Goal: Information Seeking & Learning: Check status

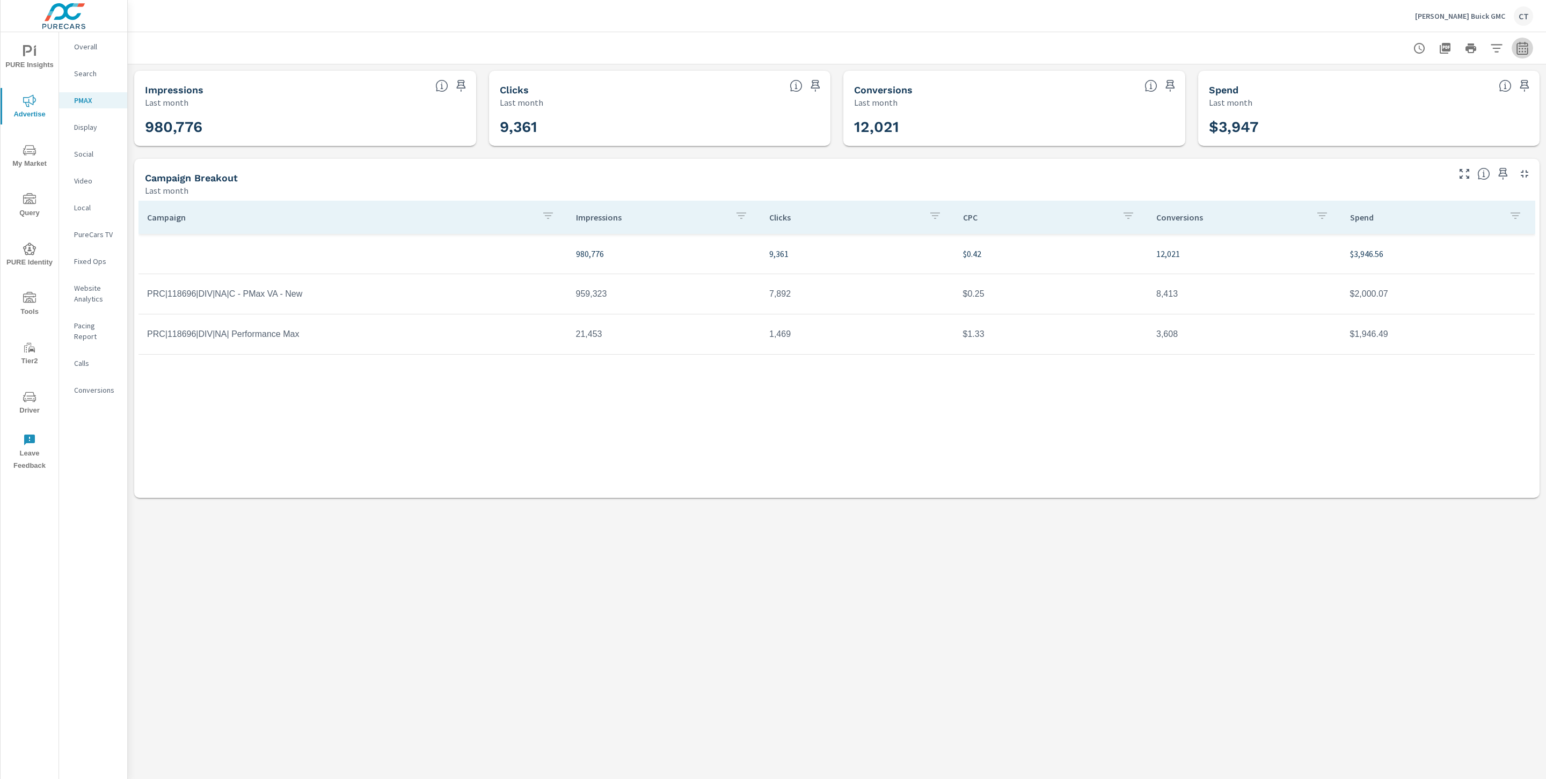
click at [1525, 48] on icon "button" at bounding box center [1521, 50] width 7 height 4
select select "Last month"
click at [1432, 124] on p "+ Add comparison" at bounding box center [1446, 120] width 137 height 13
select select "Previous period"
click at [1410, 185] on span "Apply" at bounding box center [1413, 182] width 44 height 10
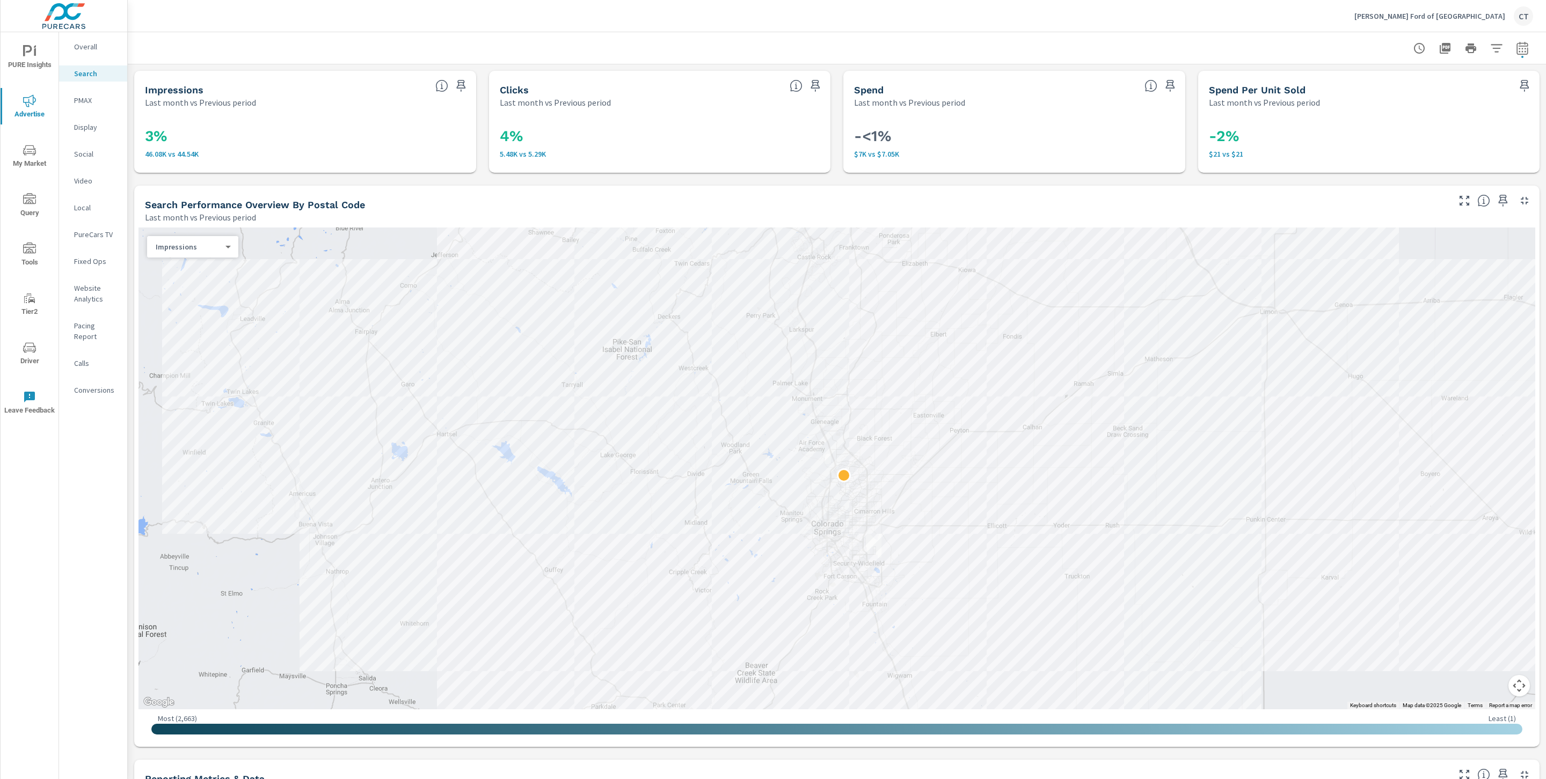
scroll to position [0, 5]
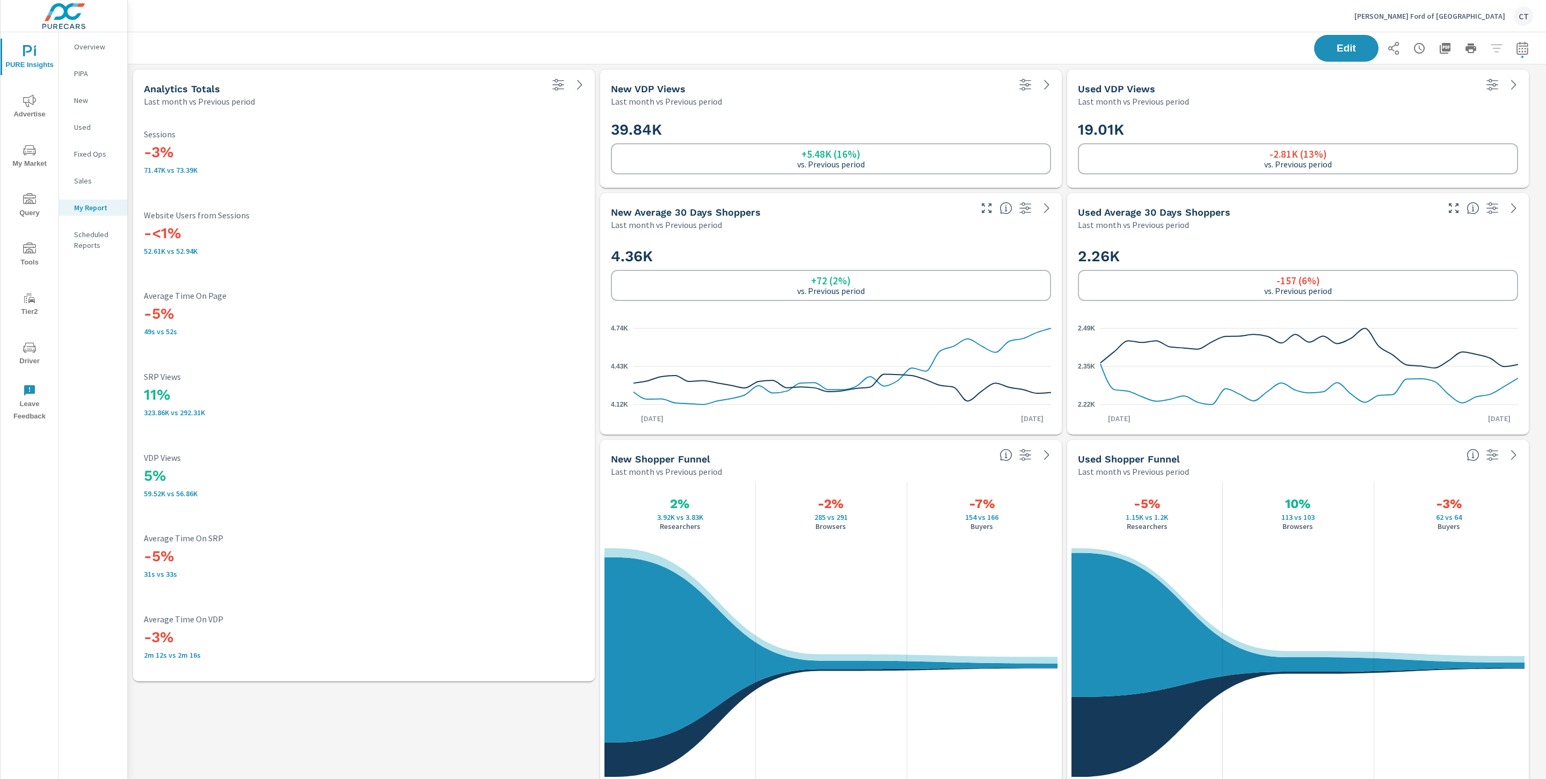
scroll to position [2623, 1430]
click at [505, 303] on div "-5% 49s vs 52s Average Time On Page" at bounding box center [364, 313] width 440 height 45
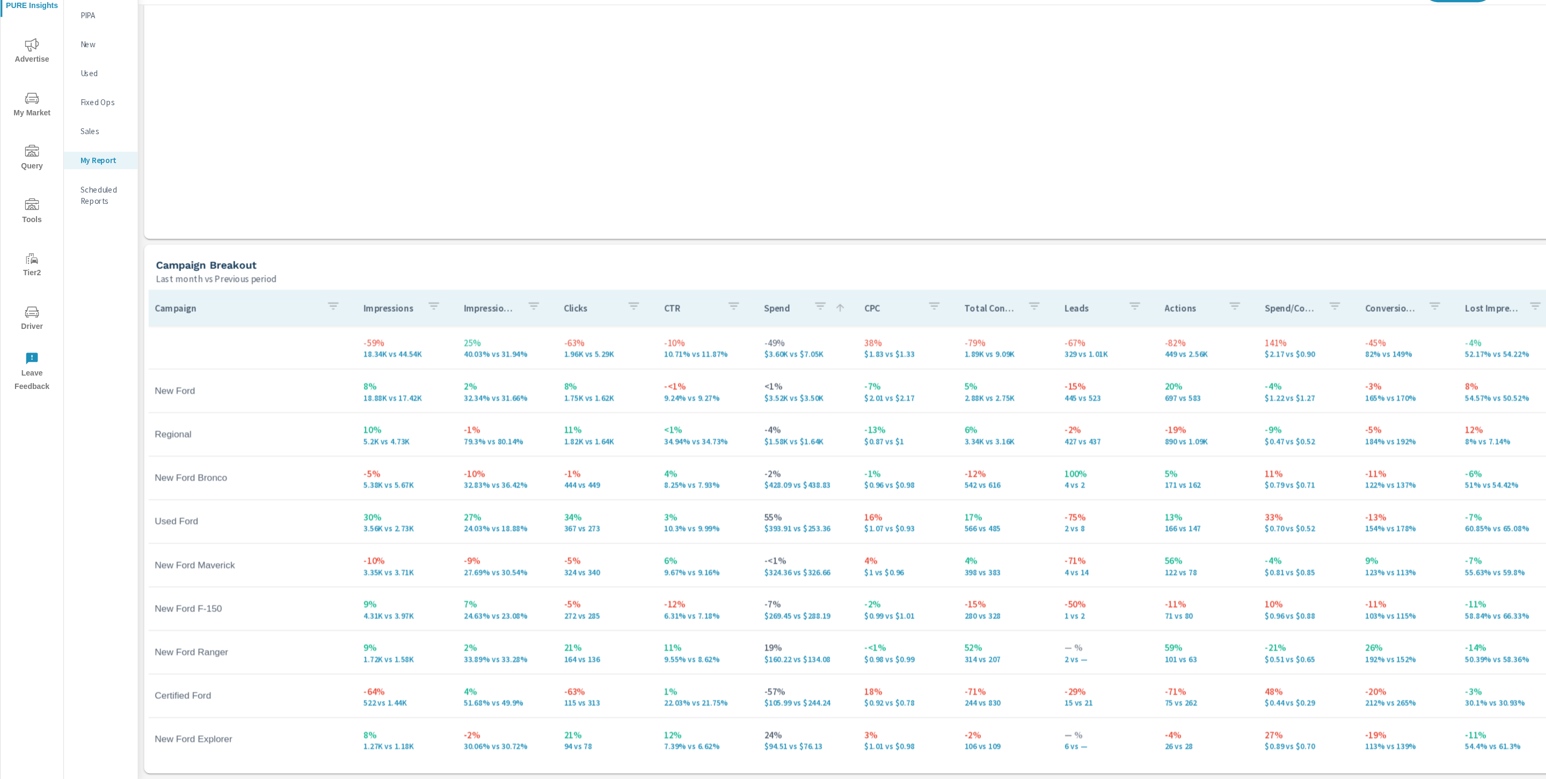
scroll to position [0, 0]
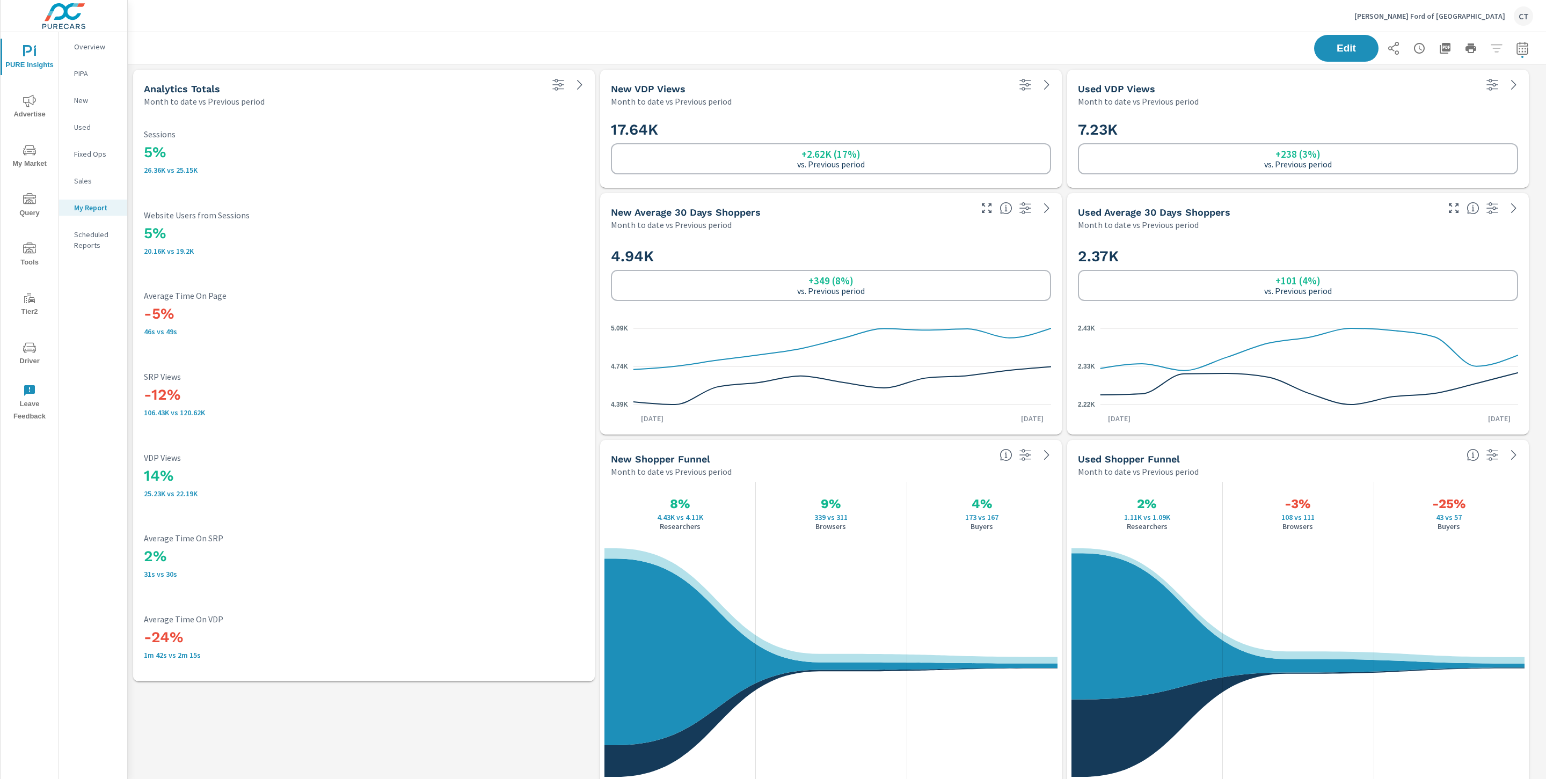
scroll to position [2623, 1430]
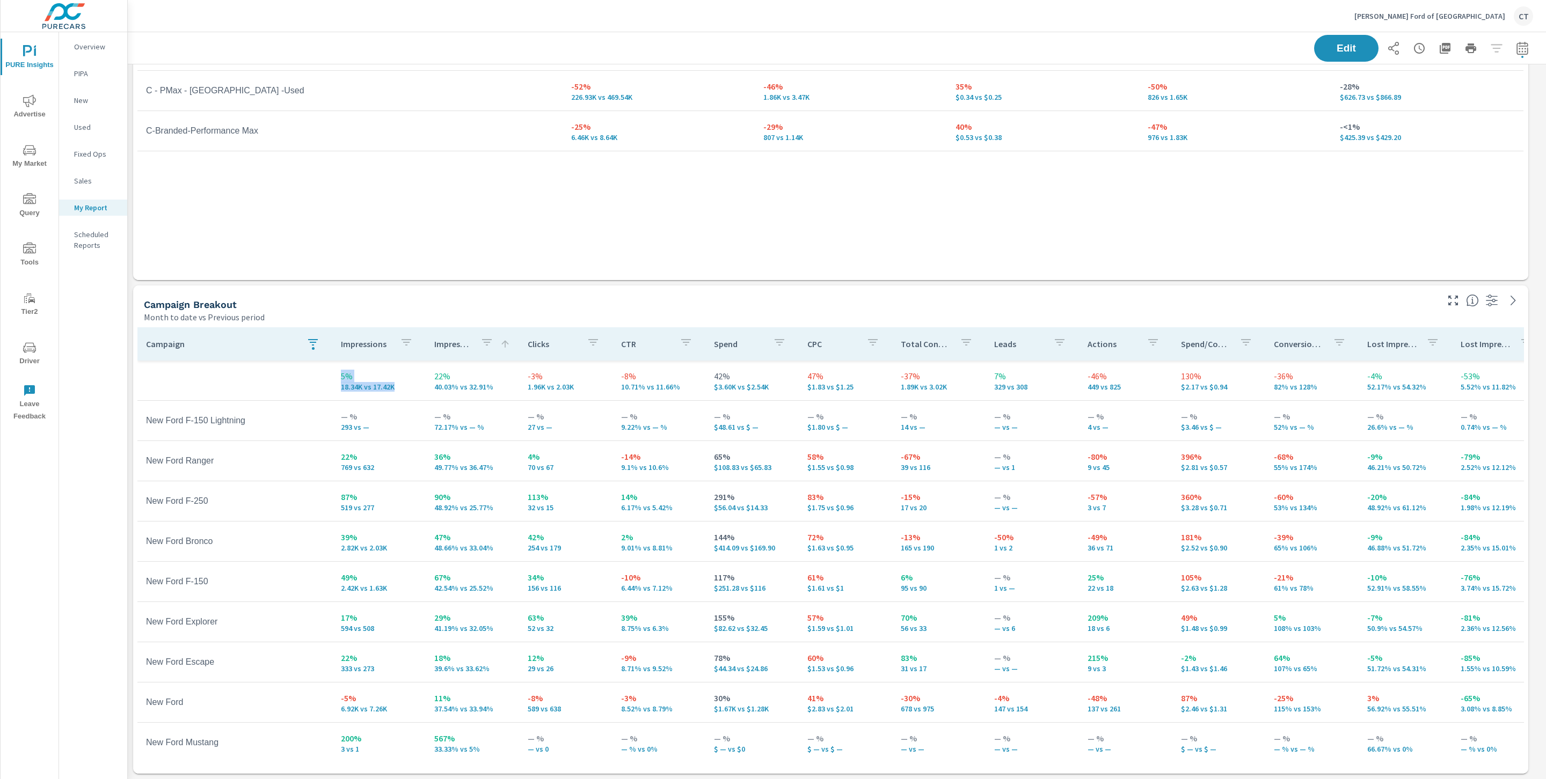
drag, startPoint x: 393, startPoint y: 391, endPoint x: 336, endPoint y: 375, distance: 59.6
click at [336, 375] on td "5% 18.34K vs 17.42K" at bounding box center [378, 380] width 93 height 39
click at [404, 272] on div "Campaign Impressions Clicks CPC Conversions Spend -37% 745.02K vs 1.18M -32% 7.…" at bounding box center [830, 116] width 1386 height 319
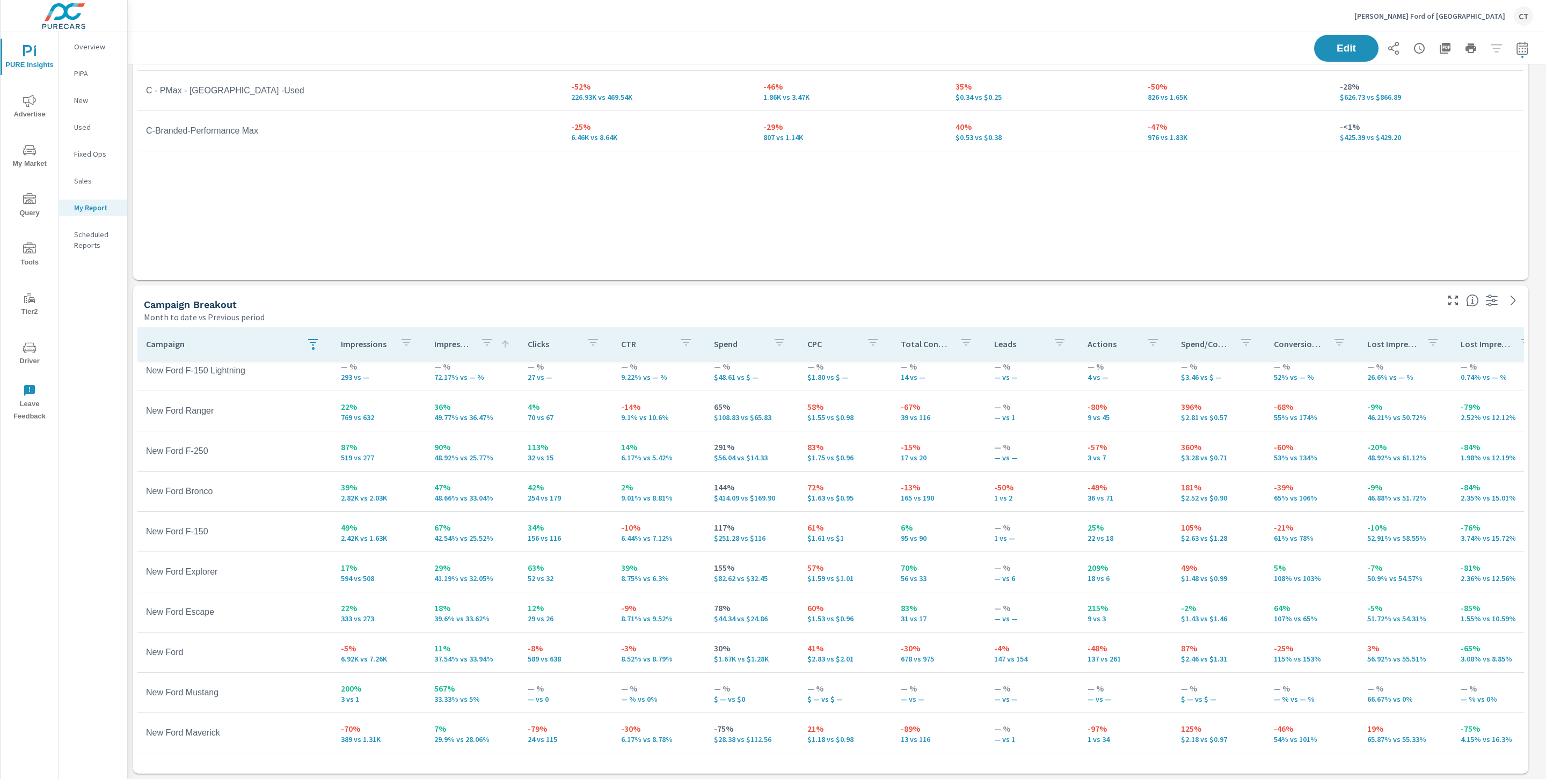
scroll to position [62, 0]
drag, startPoint x: 142, startPoint y: 125, endPoint x: 271, endPoint y: 134, distance: 129.1
click at [271, 134] on td "C-Branded-Performance Max" at bounding box center [349, 131] width 425 height 27
click at [277, 137] on td "C-Branded-Performance Max" at bounding box center [349, 131] width 425 height 27
drag, startPoint x: 272, startPoint y: 133, endPoint x: 137, endPoint y: 135, distance: 135.3
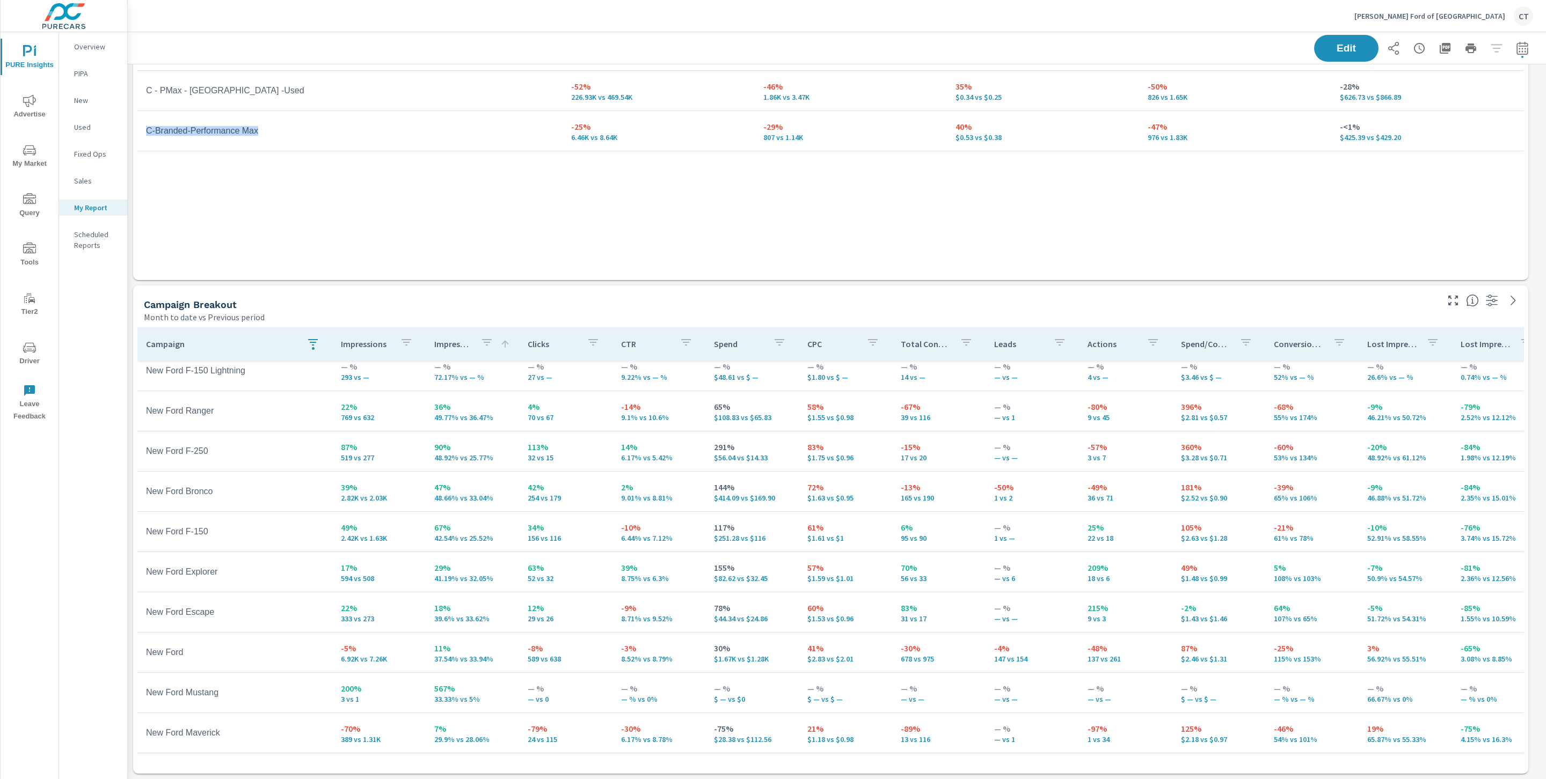
click at [137, 135] on td "C-Branded-Performance Max" at bounding box center [349, 131] width 425 height 27
click at [357, 208] on div "Campaign Impressions Clicks CPC Conversions Spend -37% 745.02K vs 1.18M -32% 7.…" at bounding box center [830, 108] width 1386 height 303
click at [318, 347] on button "button" at bounding box center [312, 344] width 21 height 25
click at [313, 451] on span "Clear" at bounding box center [311, 448] width 110 height 10
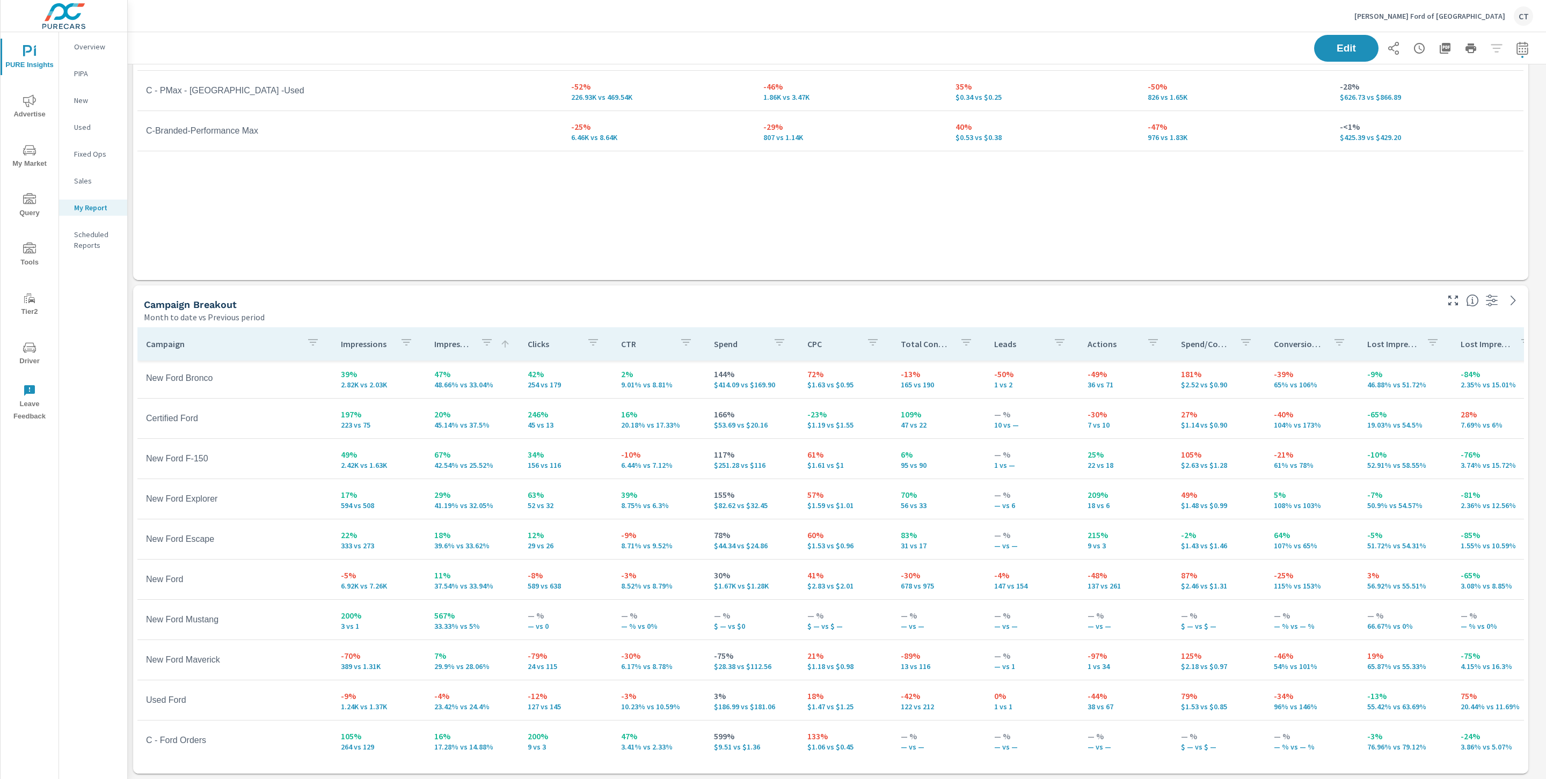
scroll to position [223, 0]
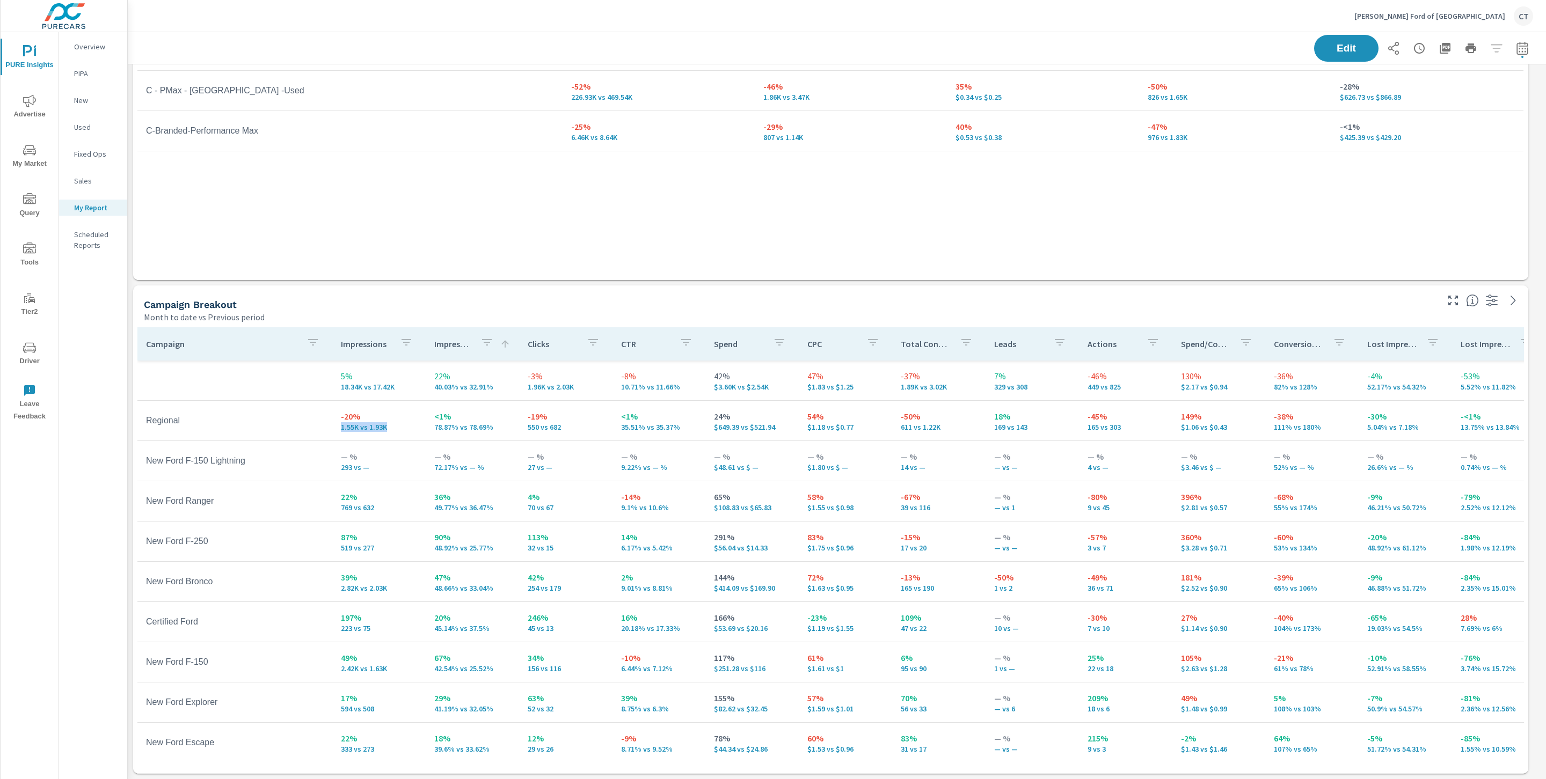
scroll to position [2623, 1430]
drag, startPoint x: 389, startPoint y: 428, endPoint x: 335, endPoint y: 415, distance: 54.7
click at [335, 415] on td "-20% 1.55K vs 1.93K" at bounding box center [378, 420] width 93 height 39
click at [387, 428] on p "1.55K vs 1.93K" at bounding box center [379, 427] width 76 height 9
click at [1459, 303] on button "button" at bounding box center [1452, 300] width 17 height 17
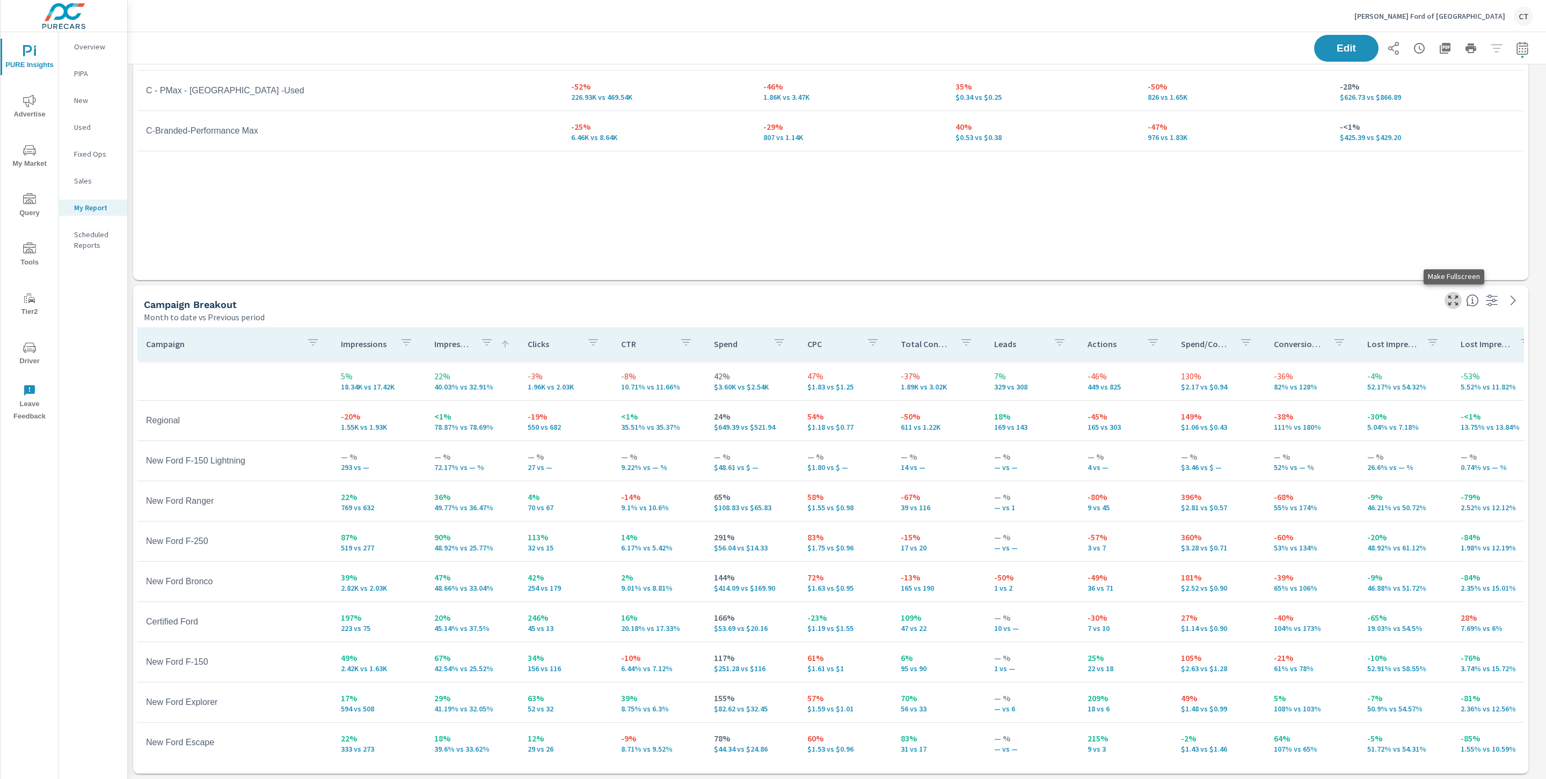
scroll to position [62, 0]
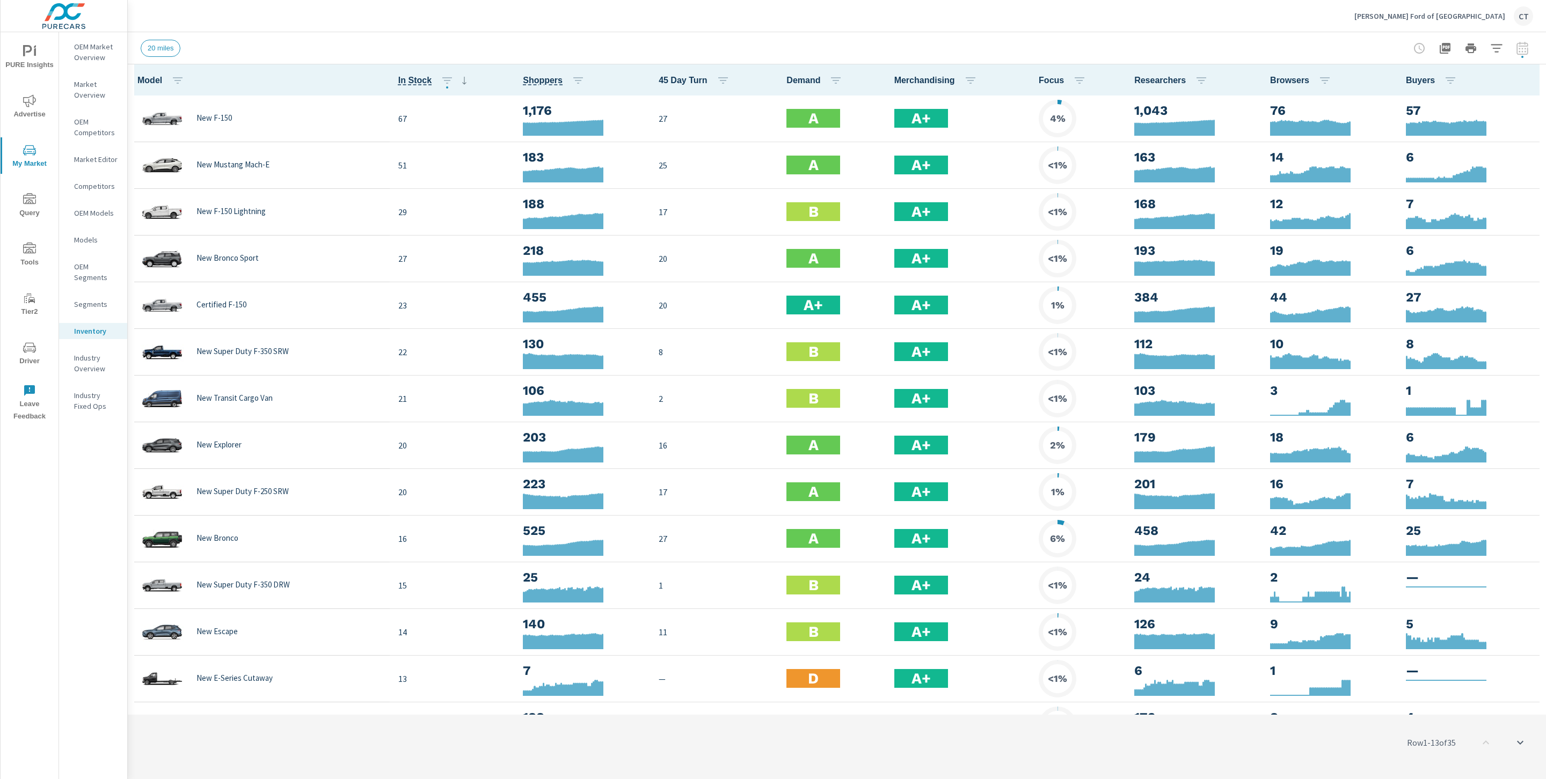
scroll to position [1, 0]
click at [32, 99] on icon "nav menu" at bounding box center [29, 100] width 13 height 13
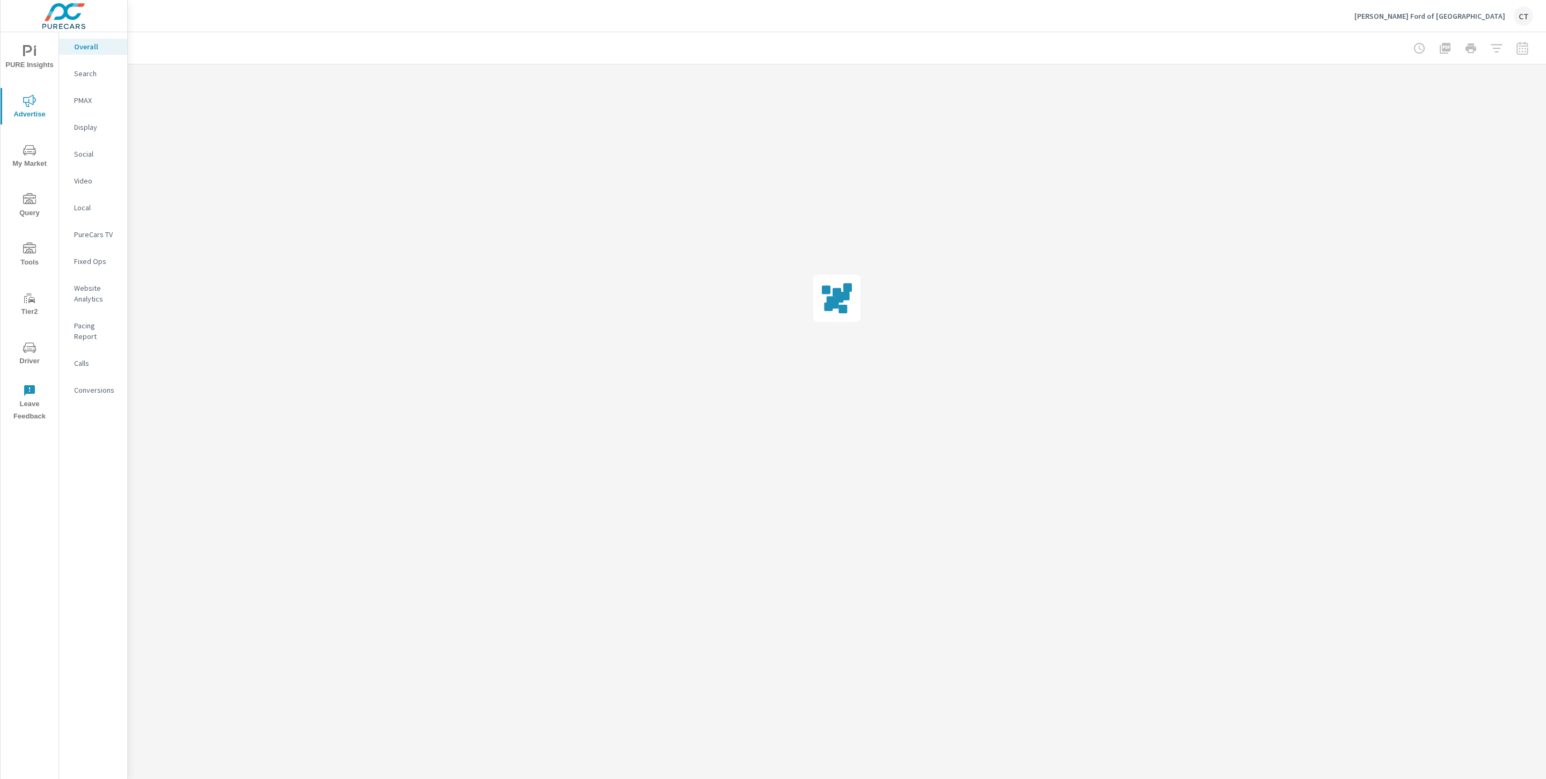
click at [95, 289] on p "Website Analytics" at bounding box center [96, 293] width 45 height 21
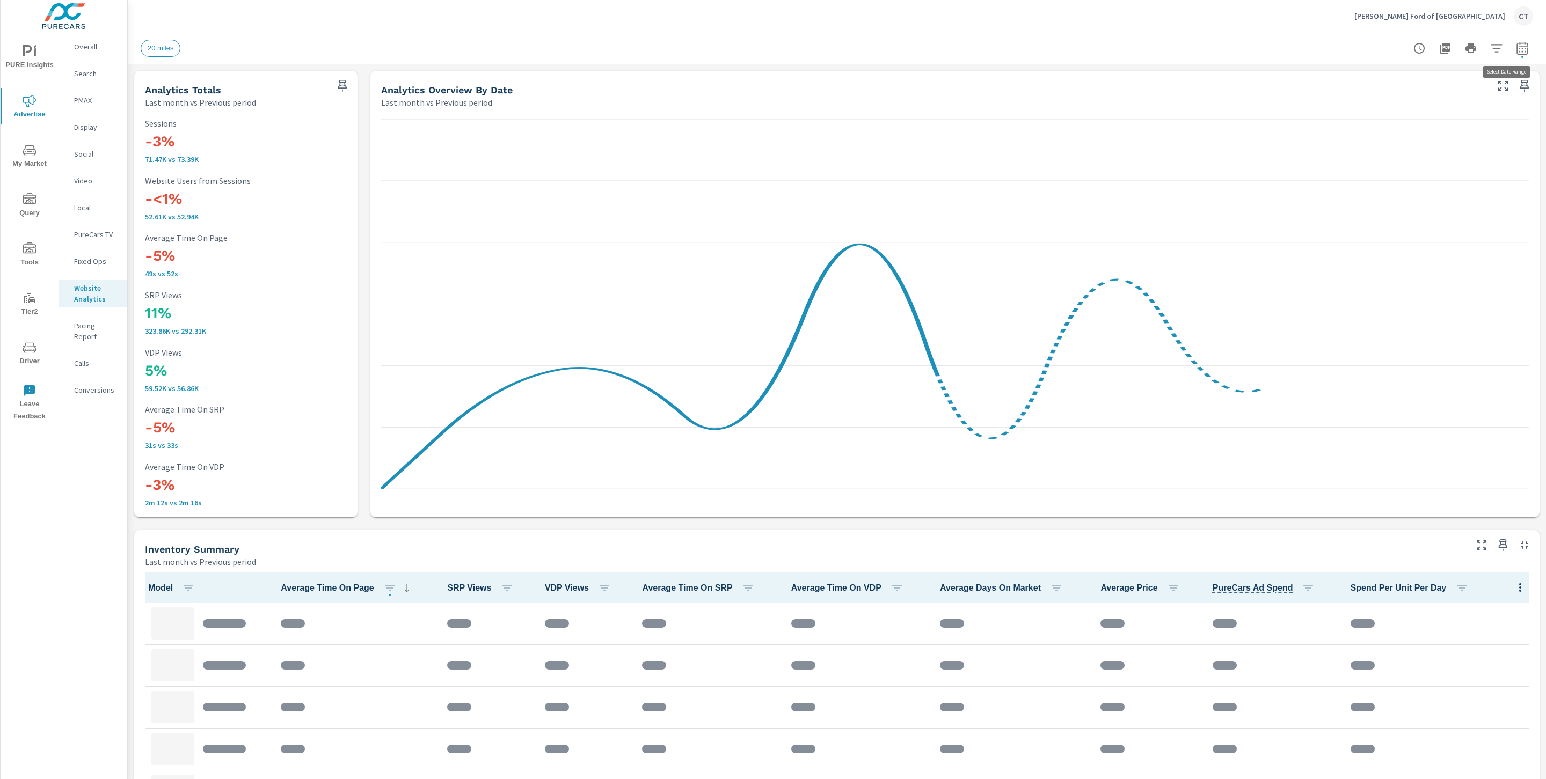
click at [1516, 45] on icon "button" at bounding box center [1521, 47] width 11 height 13
select select "Last month"
select select "Previous period"
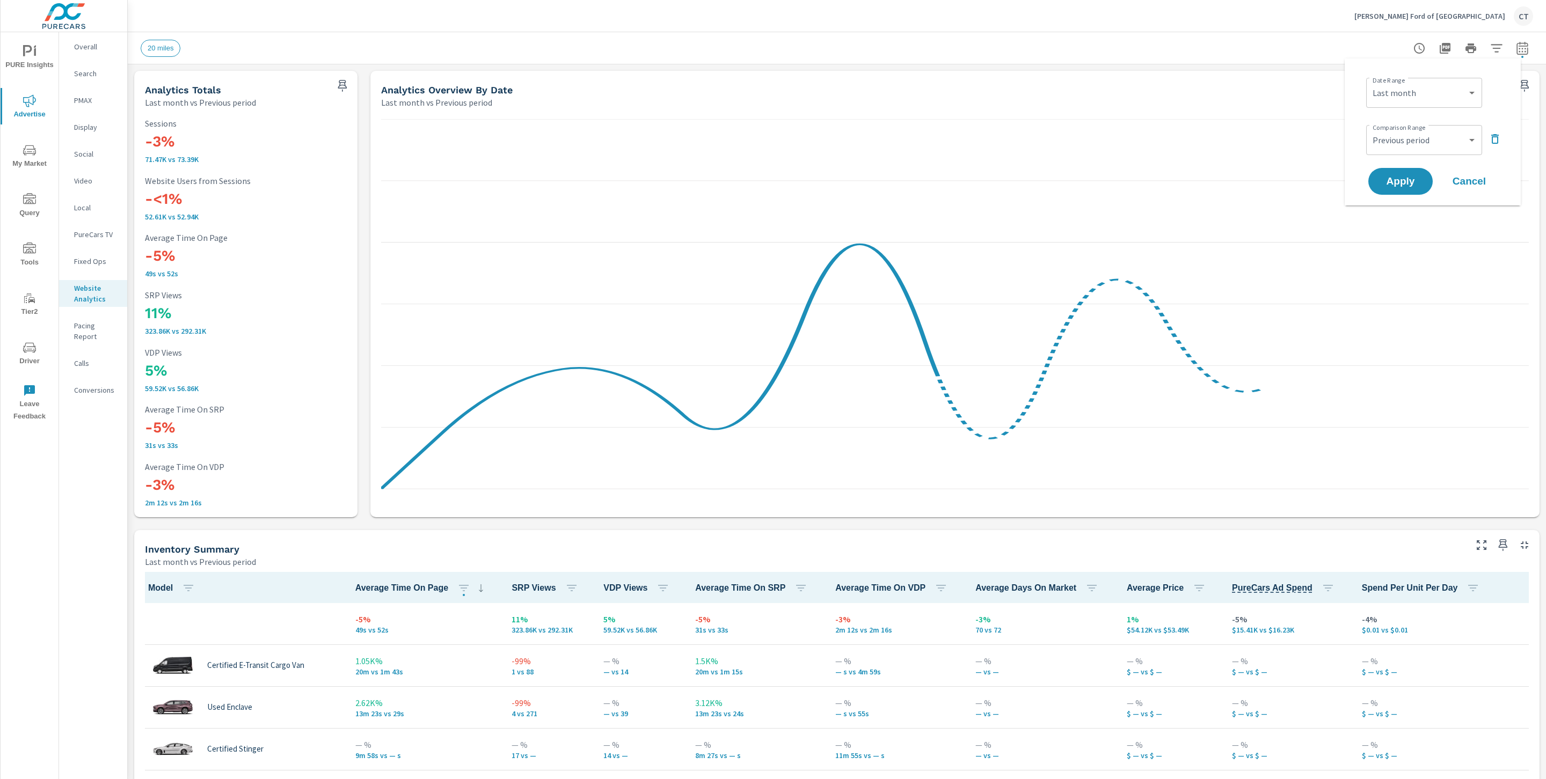
scroll to position [1, 0]
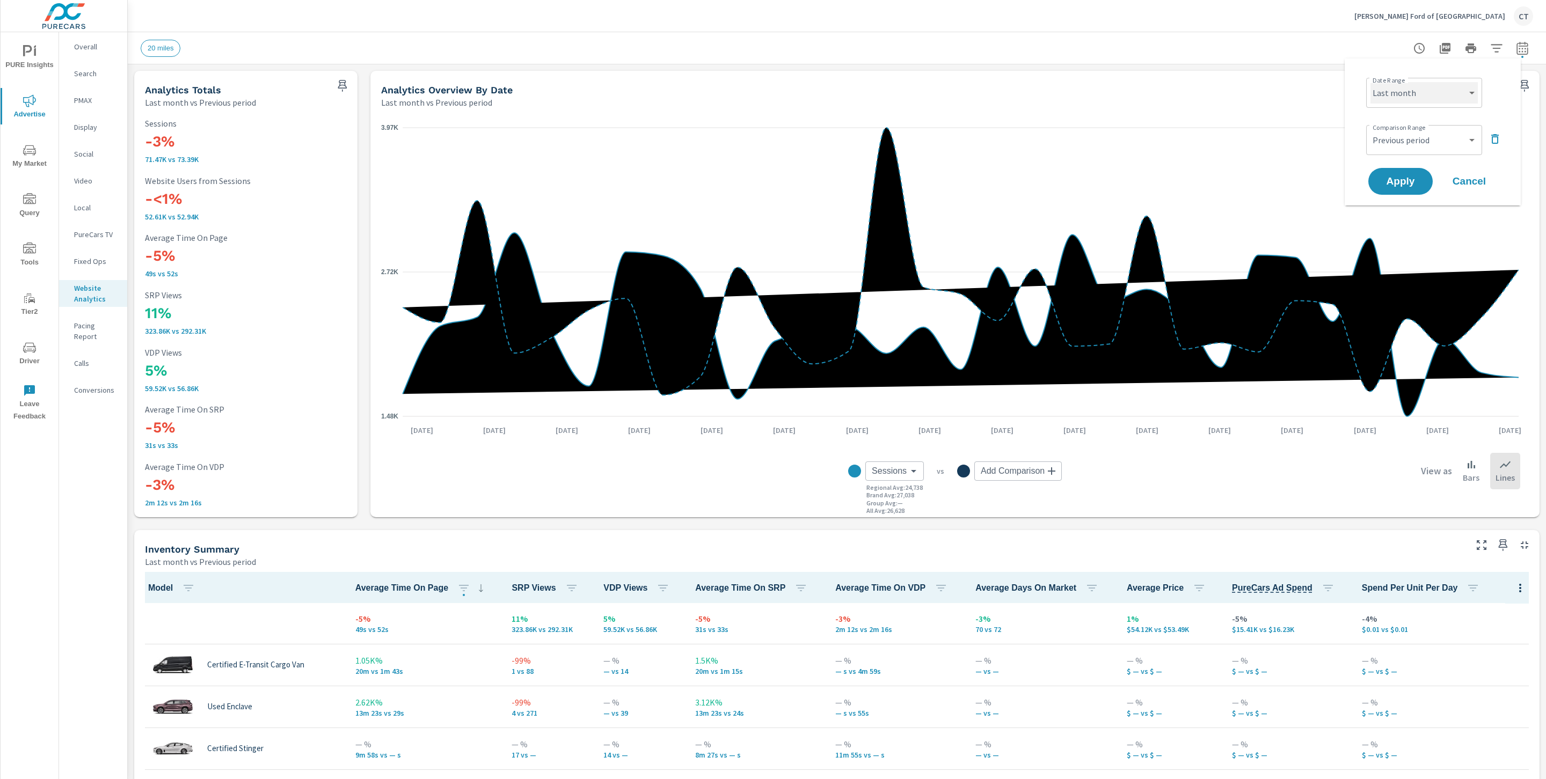
click at [1449, 98] on select "Custom [DATE] Last week Last 7 days Last 14 days Last 30 days Last 45 days Last…" at bounding box center [1423, 92] width 107 height 21
click at [1370, 82] on select "Custom [DATE] Last week Last 7 days Last 14 days Last 30 days Last 45 days Last…" at bounding box center [1423, 92] width 107 height 21
select select "Last 45 days"
click at [1410, 170] on button "Apply" at bounding box center [1400, 181] width 67 height 28
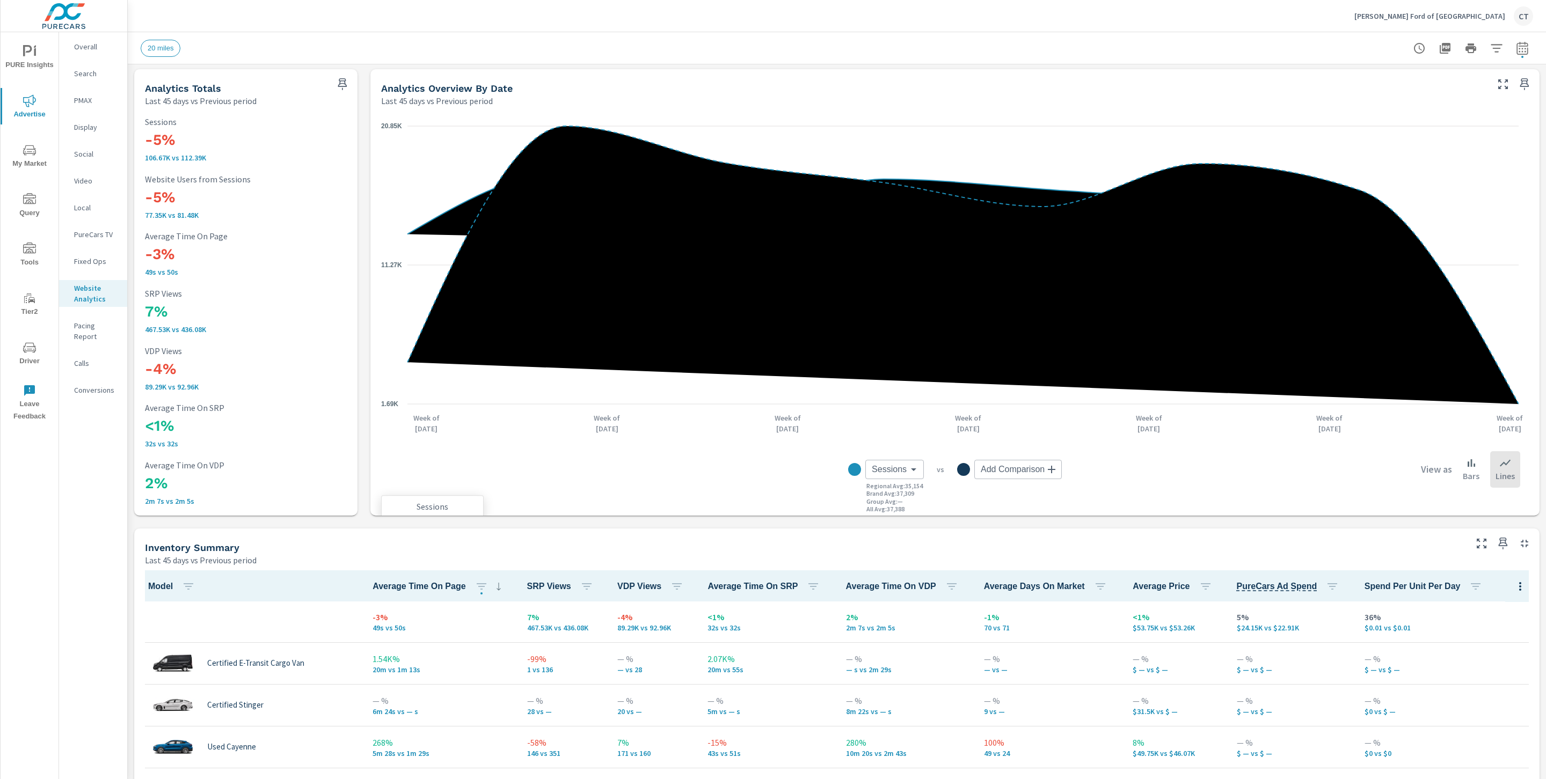
scroll to position [2, 0]
click at [909, 461] on body "PURE Insights Advertise My Market Query Tools Tier2 Driver Leave Feedback Overa…" at bounding box center [773, 389] width 1546 height 779
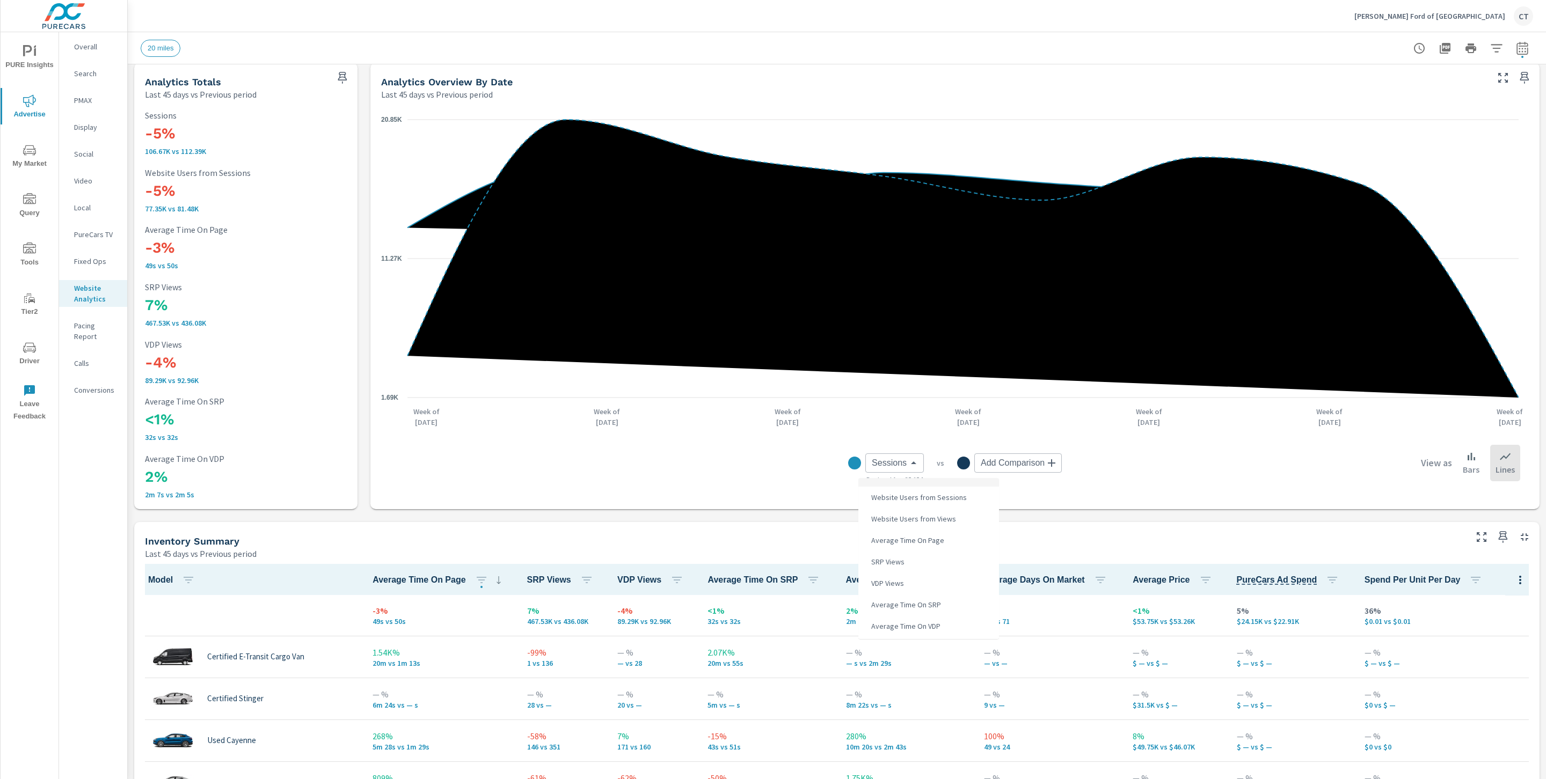
scroll to position [12, 0]
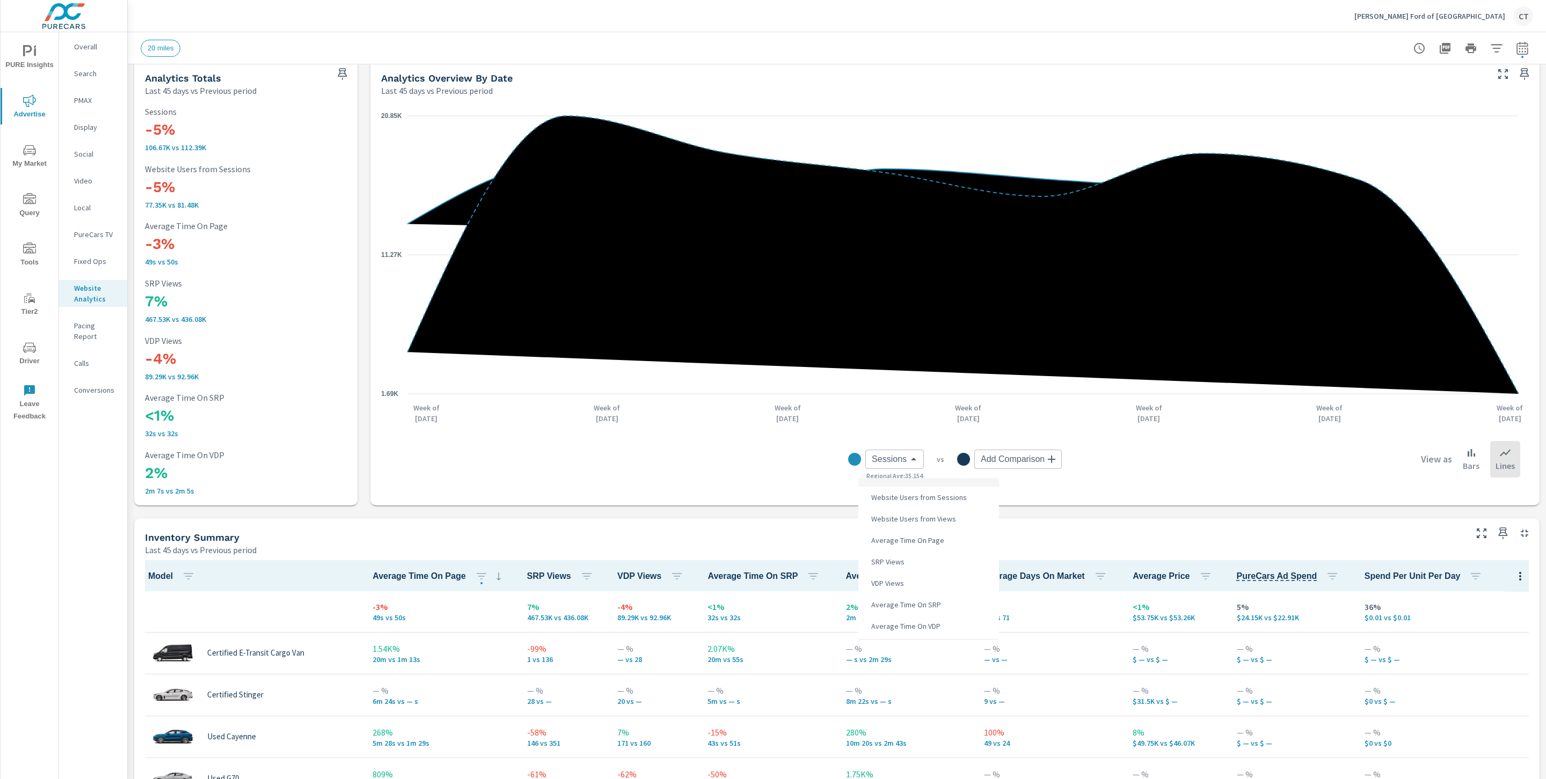
click at [916, 559] on li "SRP Views" at bounding box center [928, 561] width 141 height 21
type input "SRP Views"
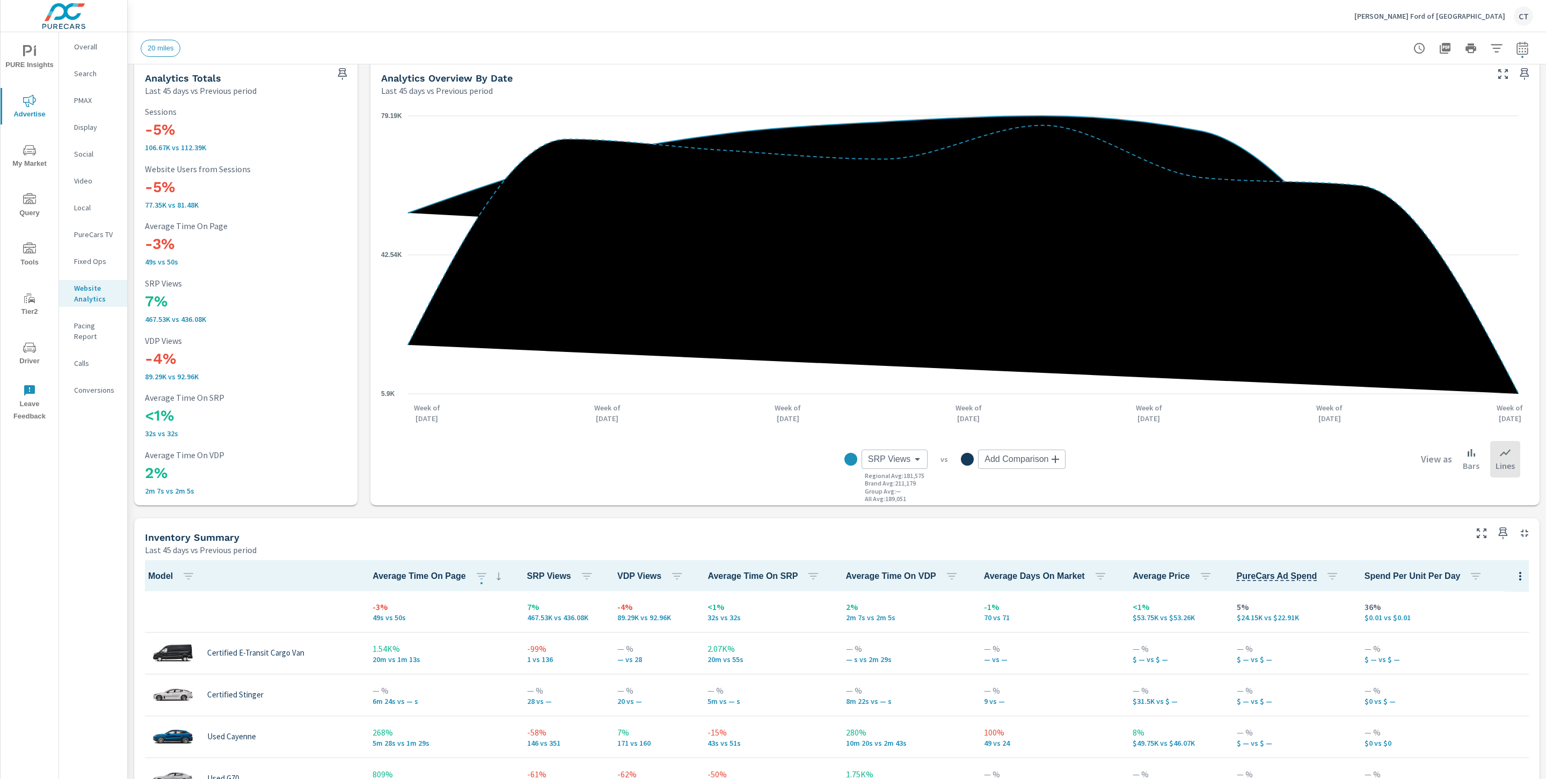
click at [1516, 50] on icon "button" at bounding box center [1522, 48] width 13 height 13
select select "Last 45 days"
select select "Previous period"
click at [1453, 99] on select "Custom [DATE] Last week Last 7 days Last 14 days Last 30 days Last 45 days Last…" at bounding box center [1423, 92] width 107 height 21
click at [1370, 82] on select "Custom [DATE] Last week Last 7 days Last 14 days Last 30 days Last 45 days Last…" at bounding box center [1423, 92] width 107 height 21
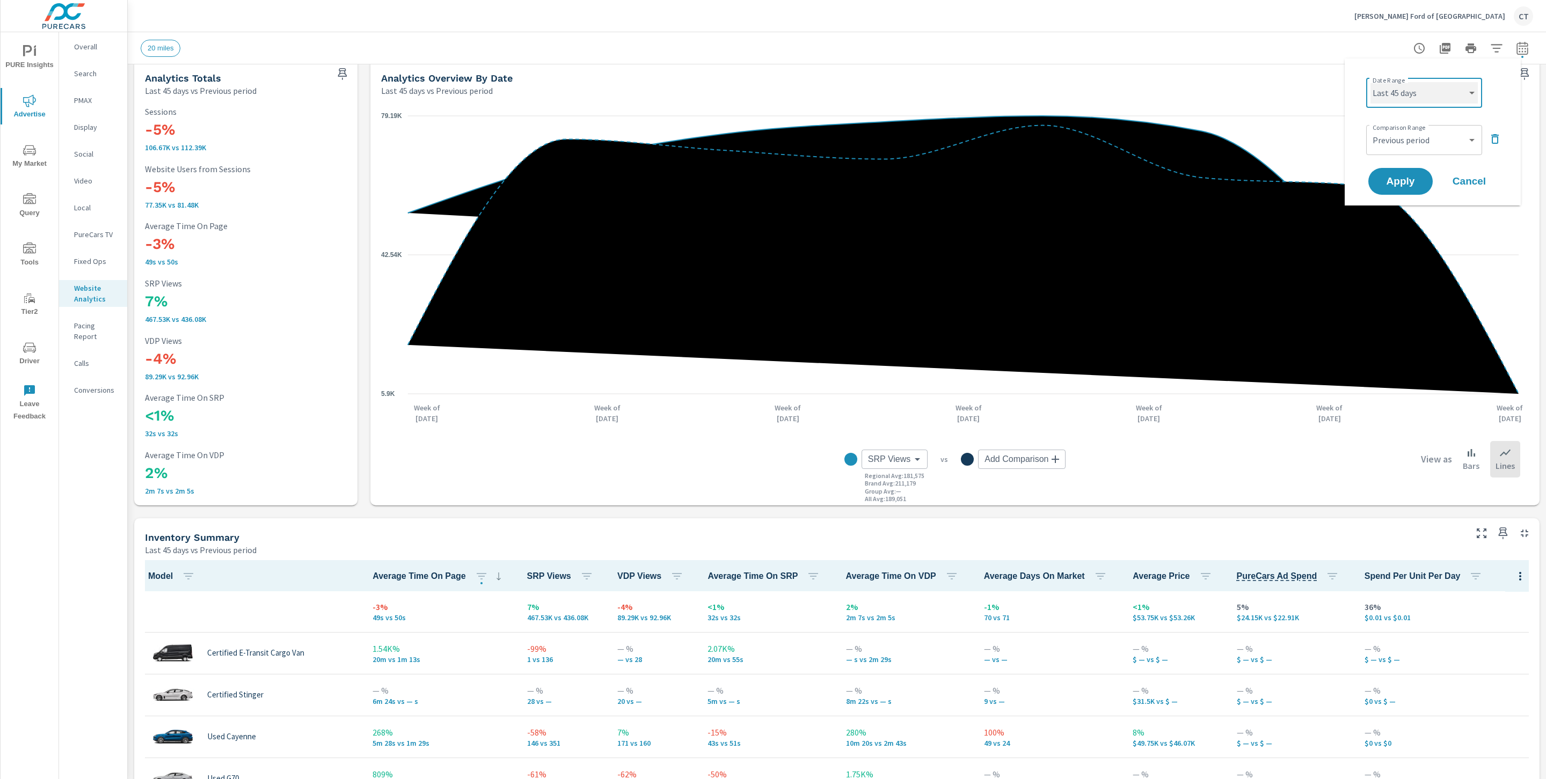
select select "Last 14 days"
click at [1413, 177] on span "Apply" at bounding box center [1400, 182] width 44 height 10
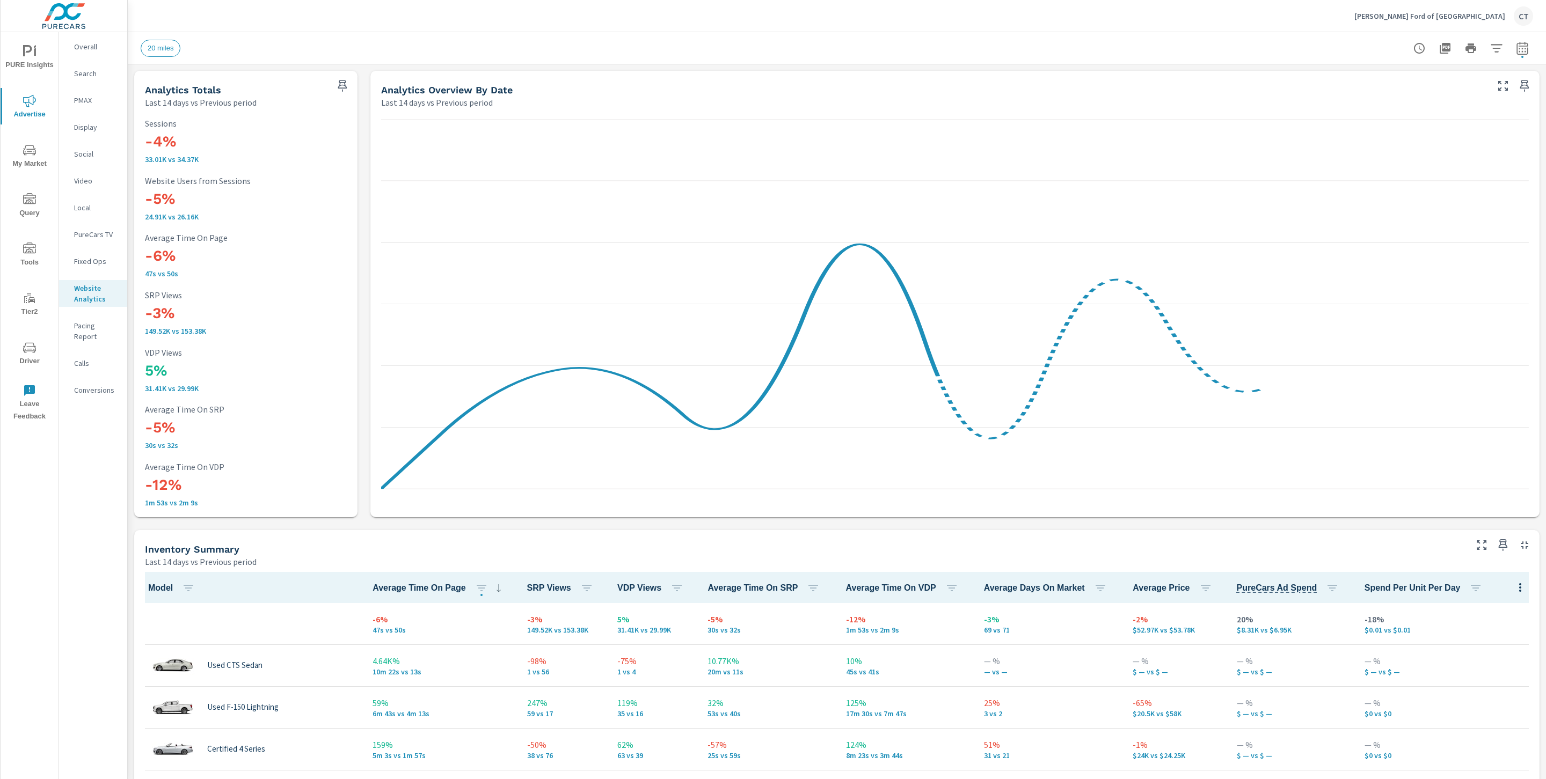
scroll to position [1, 0]
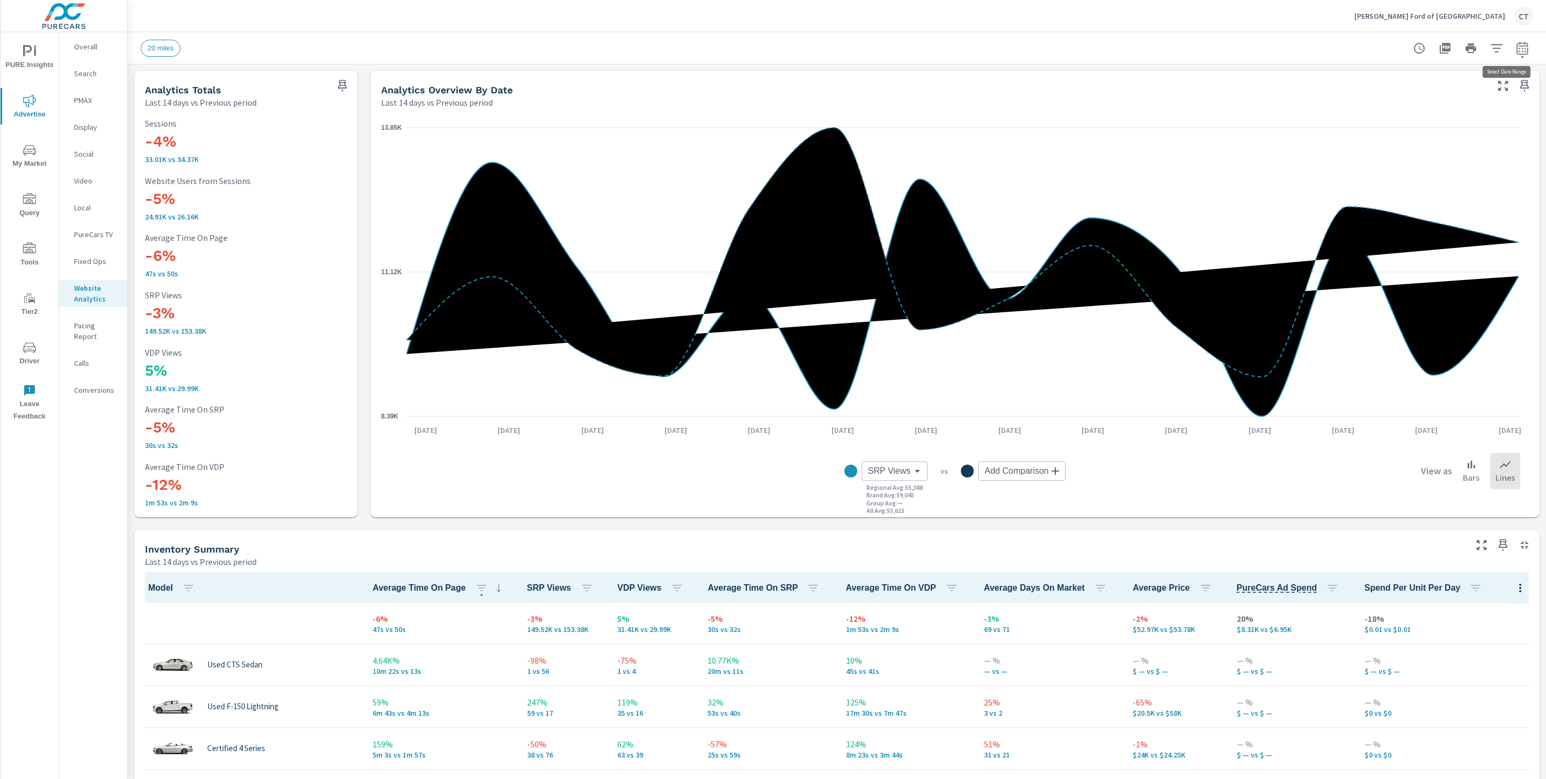
click at [1517, 51] on button "button" at bounding box center [1521, 48] width 21 height 21
select select "Last 14 days"
select select "Previous period"
click at [1451, 94] on select "Custom [DATE] Last week Last 7 days Last 14 days Last 30 days Last 45 days Last…" at bounding box center [1423, 92] width 107 height 21
click at [1370, 82] on select "Custom [DATE] Last week Last 7 days Last 14 days Last 30 days Last 45 days Last…" at bounding box center [1423, 92] width 107 height 21
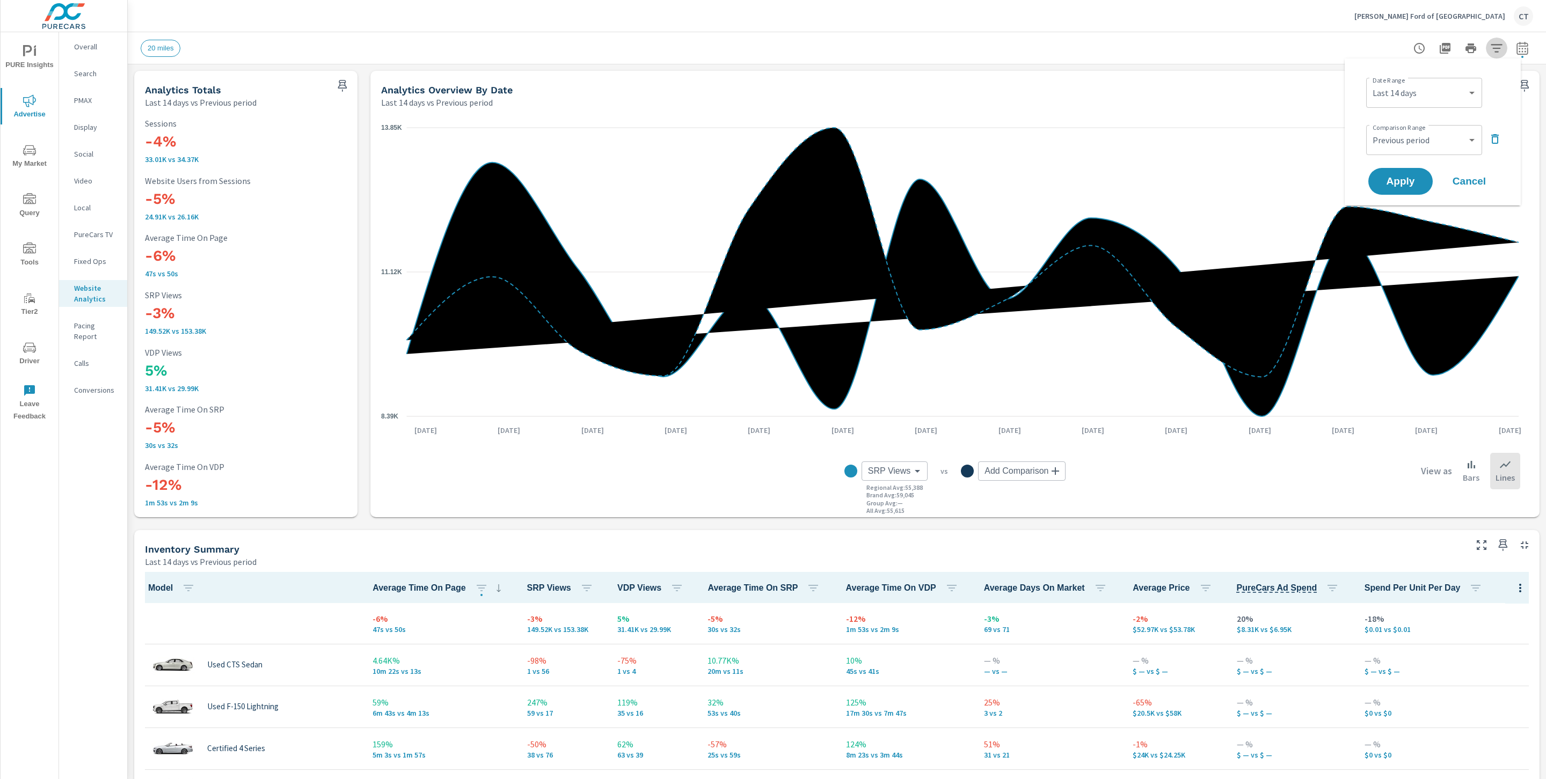
click at [1490, 42] on icon "button" at bounding box center [1496, 48] width 13 height 13
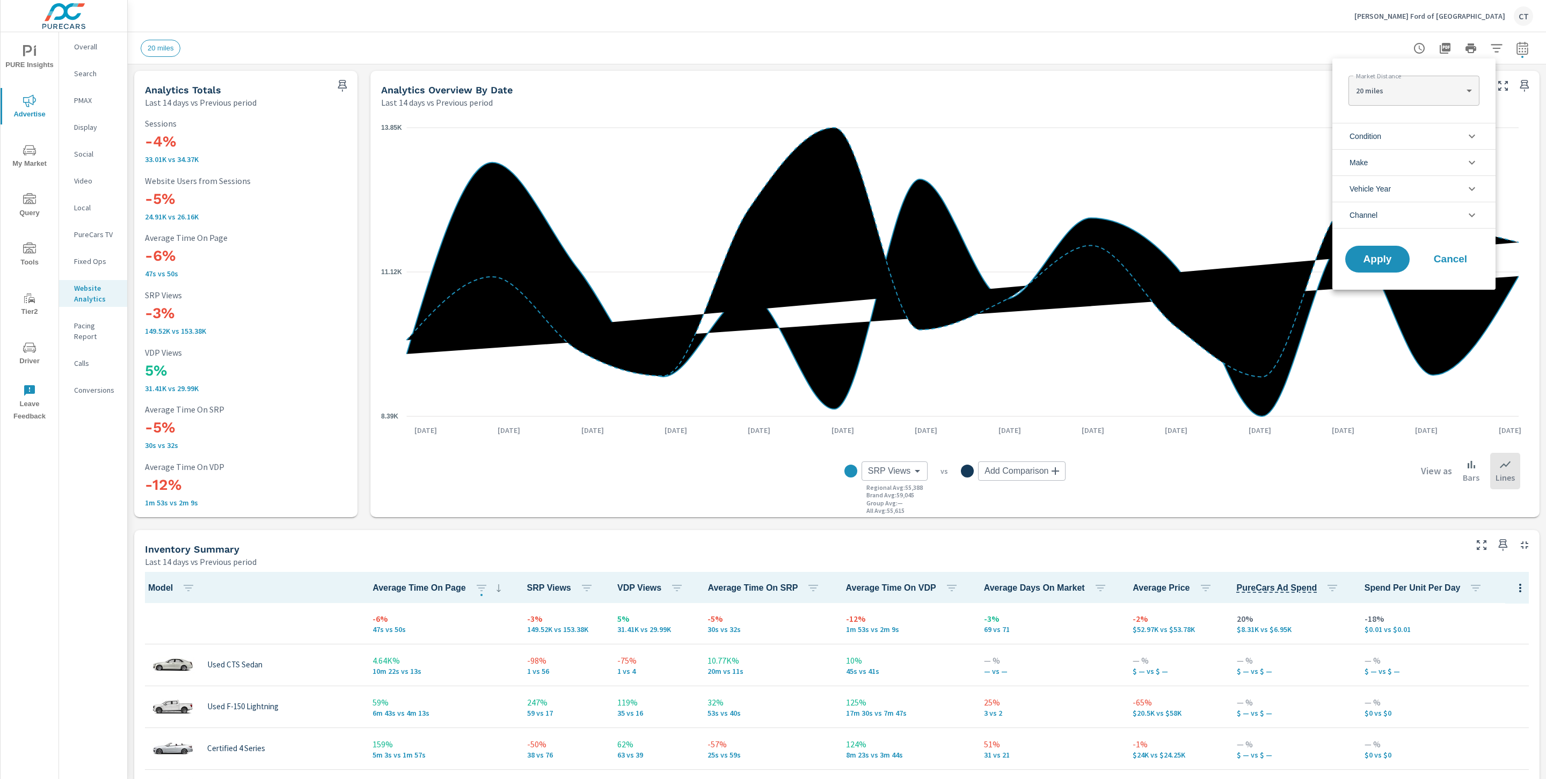
click at [1430, 129] on li "Condition" at bounding box center [1413, 136] width 163 height 26
